Goal: Information Seeking & Learning: Learn about a topic

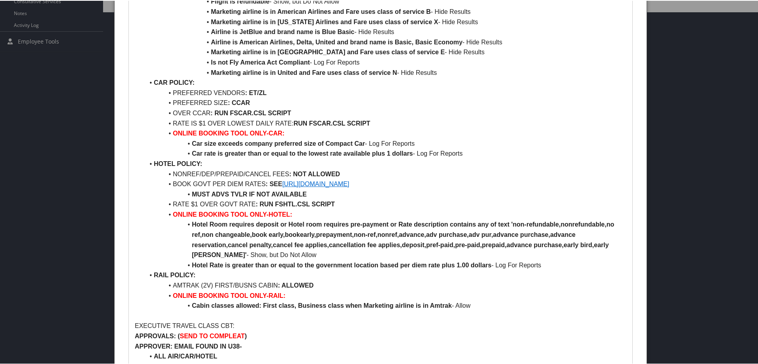
scroll to position [357, 0]
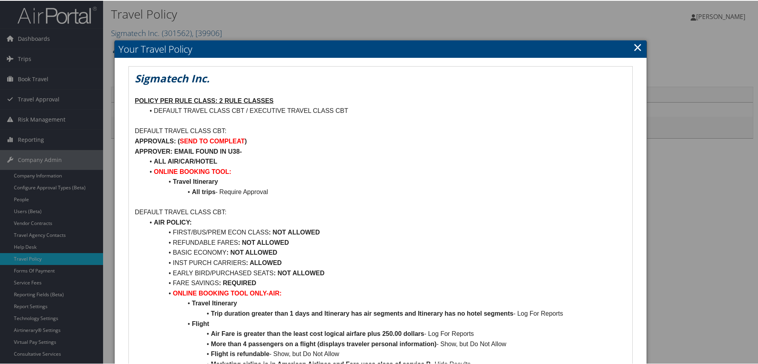
click at [635, 48] on link "×" at bounding box center [637, 46] width 9 height 16
